Goal: Information Seeking & Learning: Learn about a topic

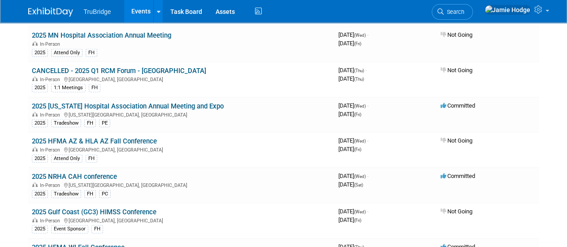
scroll to position [1270, 0]
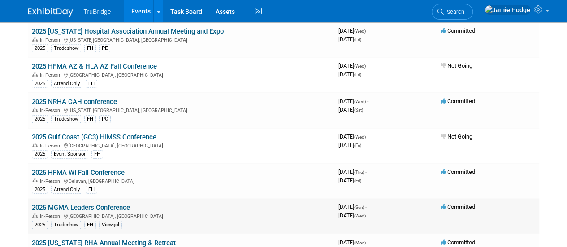
click at [111, 204] on link "2025 MGMA Leaders Conference" at bounding box center [81, 208] width 98 height 8
click at [95, 98] on link "2025 NRHA CAH conference" at bounding box center [74, 102] width 85 height 8
drag, startPoint x: 113, startPoint y: 160, endPoint x: 114, endPoint y: 167, distance: 6.7
click at [113, 169] on link "2025 HFMA WI Fall Conference" at bounding box center [78, 173] width 93 height 8
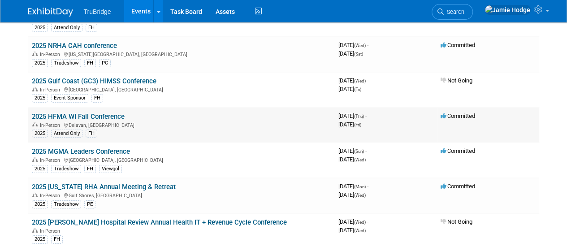
scroll to position [1345, 0]
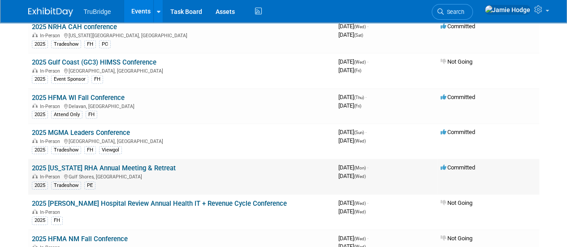
click at [134, 164] on link "2025 [US_STATE] RHA Annual Meeting & Retreat" at bounding box center [104, 168] width 144 height 8
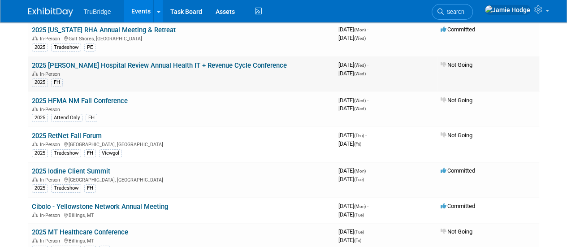
scroll to position [1494, 0]
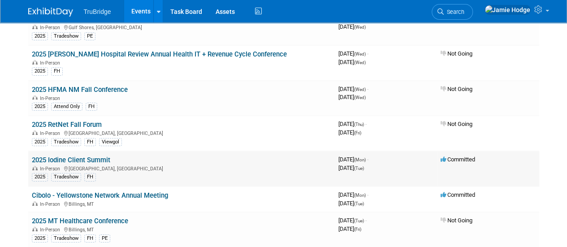
click at [83, 156] on link "2025 Iodine Client Summit" at bounding box center [71, 160] width 78 height 8
click at [100, 156] on link "2025 Iodine Client Summit" at bounding box center [71, 160] width 78 height 8
click at [126, 191] on link "Cibolo - Yellowstone Network Annual Meeting" at bounding box center [100, 195] width 136 height 8
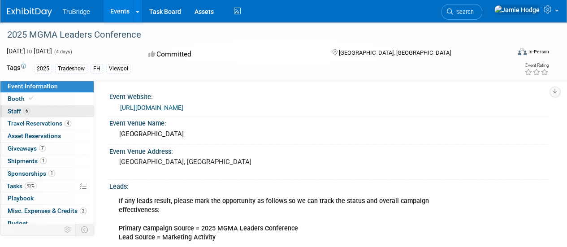
click at [13, 108] on span "Staff 6" at bounding box center [19, 111] width 22 height 7
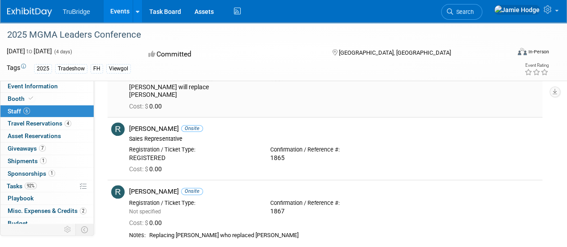
scroll to position [299, 0]
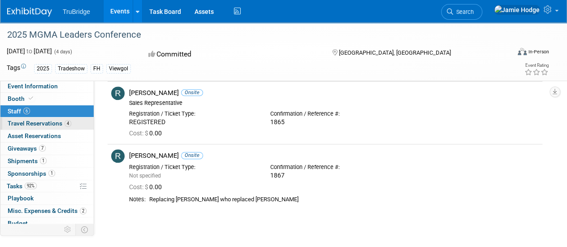
click at [24, 122] on span "Travel Reservations 4" at bounding box center [40, 123] width 64 height 7
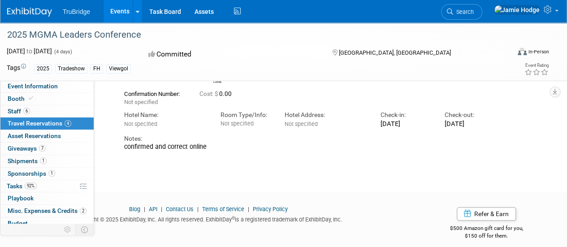
scroll to position [373, 0]
click at [37, 143] on link "7 Giveaways 7" at bounding box center [46, 149] width 93 height 12
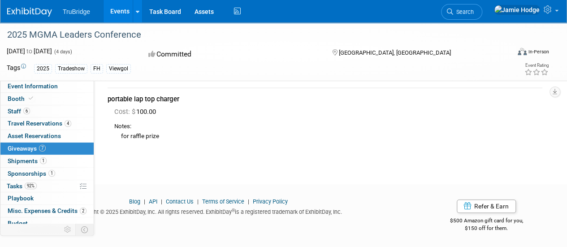
scroll to position [0, 0]
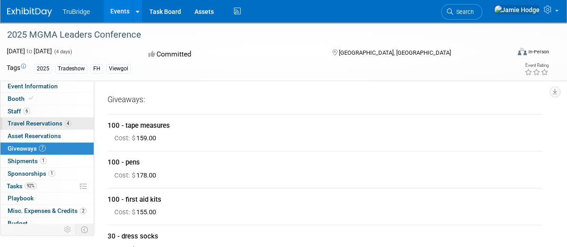
click at [58, 126] on span "Travel Reservations 4" at bounding box center [40, 123] width 64 height 7
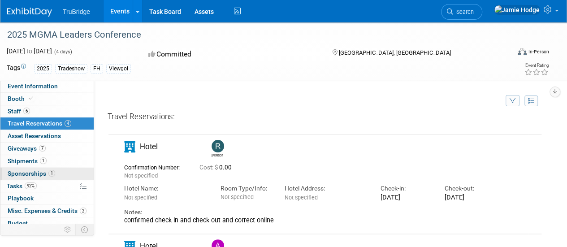
click at [39, 170] on span "Sponsorships 1" at bounding box center [32, 173] width 48 height 7
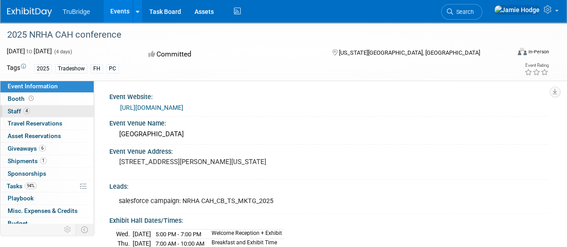
click at [18, 110] on span "Staff 4" at bounding box center [19, 111] width 22 height 7
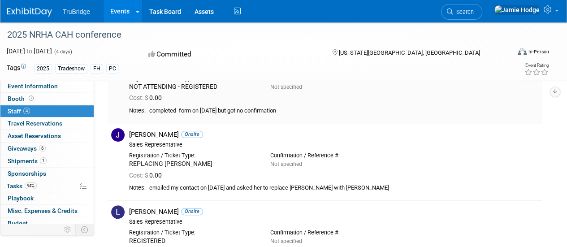
scroll to position [149, 0]
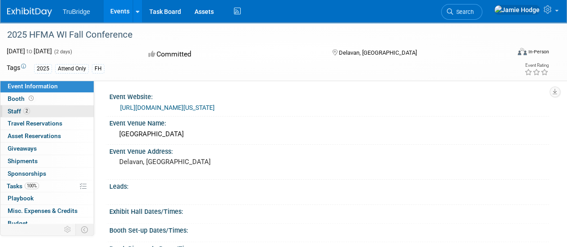
click at [16, 106] on link "2 Staff 2" at bounding box center [46, 111] width 93 height 12
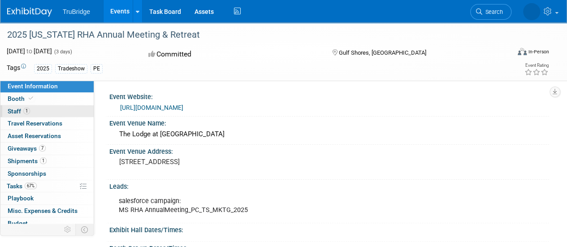
click at [21, 111] on span "Staff 1" at bounding box center [19, 111] width 22 height 7
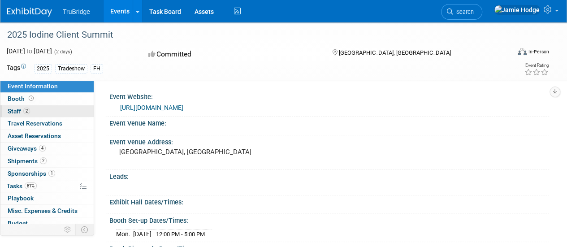
click at [30, 110] on link "2 Staff 2" at bounding box center [46, 111] width 93 height 12
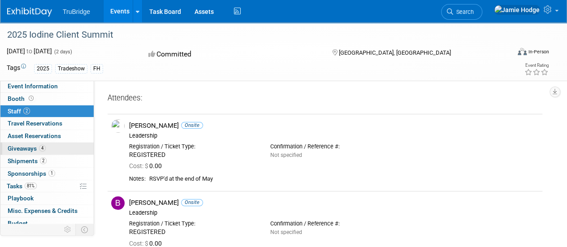
click at [20, 147] on span "Giveaways 4" at bounding box center [27, 148] width 38 height 7
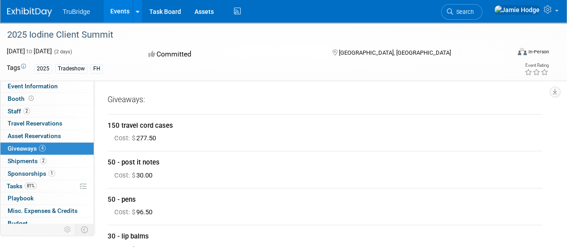
scroll to position [74, 0]
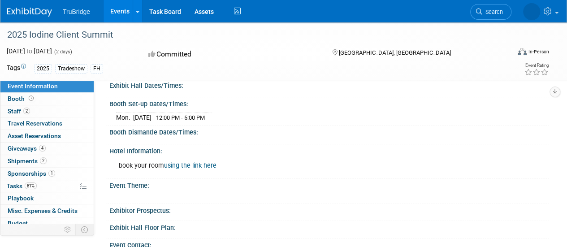
scroll to position [74, 0]
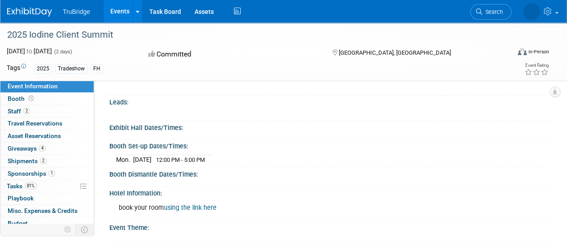
click at [30, 87] on span "Event Information" at bounding box center [33, 85] width 50 height 7
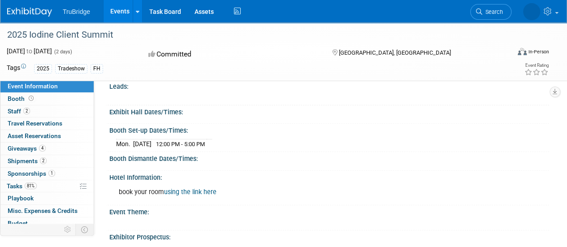
scroll to position [0, 0]
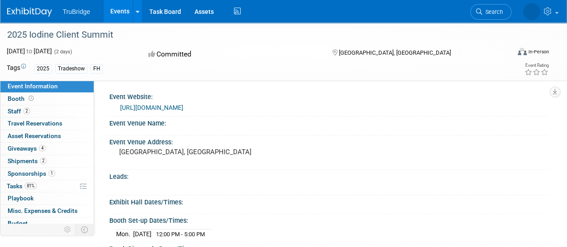
click at [178, 107] on link "[URL][DOMAIN_NAME]" at bounding box center [151, 107] width 63 height 7
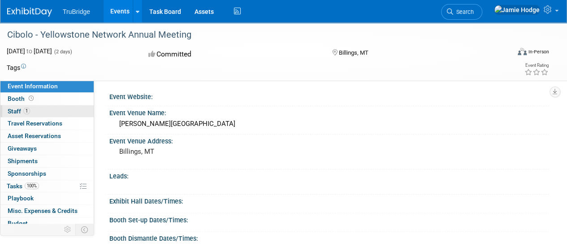
click at [13, 110] on span "Staff 1" at bounding box center [19, 111] width 22 height 7
